Goal: Task Accomplishment & Management: Complete application form

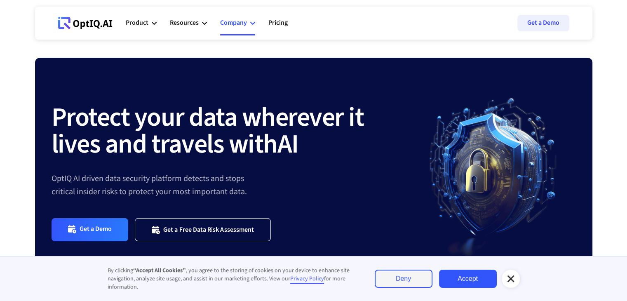
click at [230, 25] on div "Company" at bounding box center [233, 22] width 27 height 11
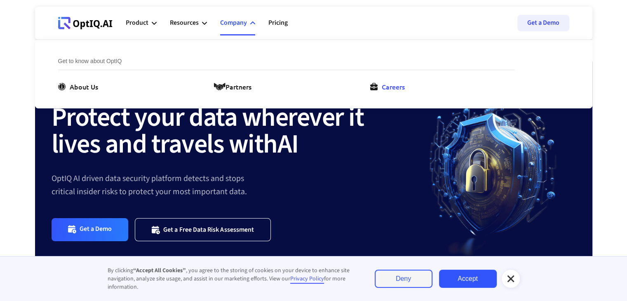
click at [386, 88] on div "Careers" at bounding box center [393, 87] width 23 height 10
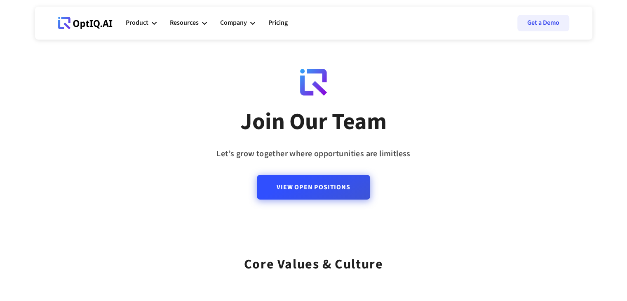
click at [343, 195] on link "View Open Positions" at bounding box center [313, 187] width 113 height 25
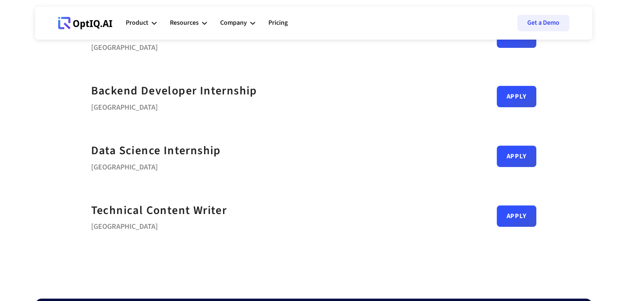
scroll to position [394, 0]
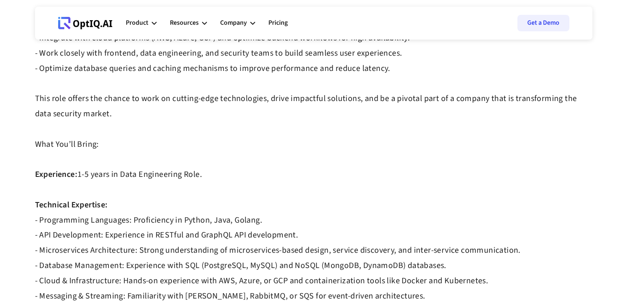
scroll to position [294, 0]
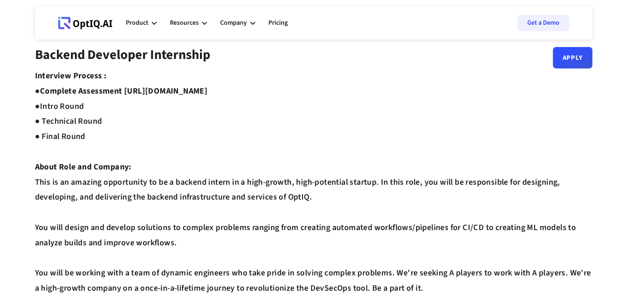
scroll to position [11, 0]
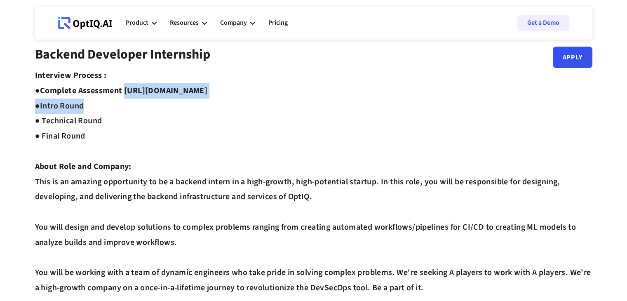
drag, startPoint x: 127, startPoint y: 94, endPoint x: 297, endPoint y: 98, distance: 169.9
copy strong "[URL][DOMAIN_NAME]"
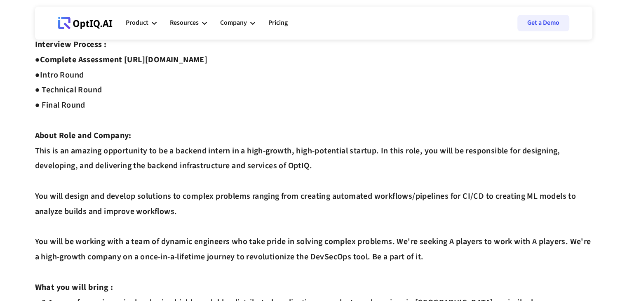
scroll to position [0, 0]
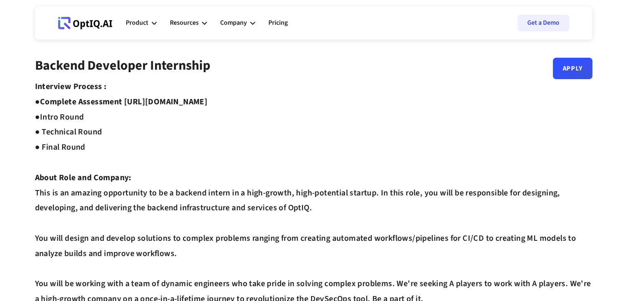
drag, startPoint x: 126, startPoint y: 101, endPoint x: 274, endPoint y: 100, distance: 148.0
copy strong "[URL][DOMAIN_NAME]"
